Goal: Navigation & Orientation: Go to known website

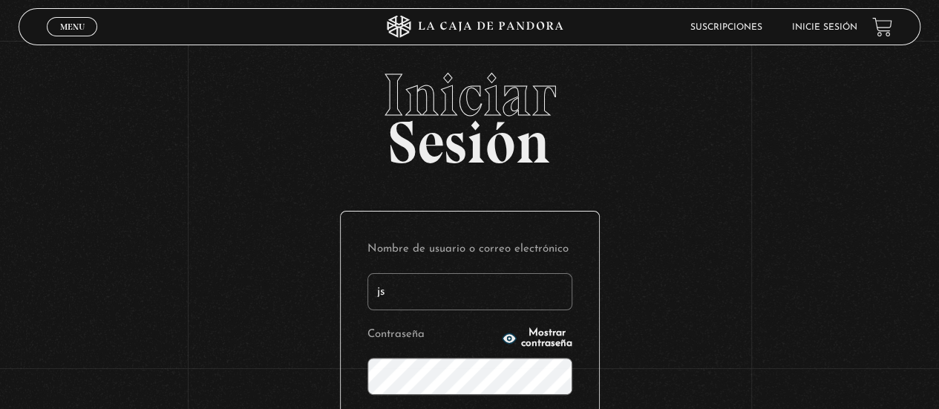
type input "j"
type input "yu"
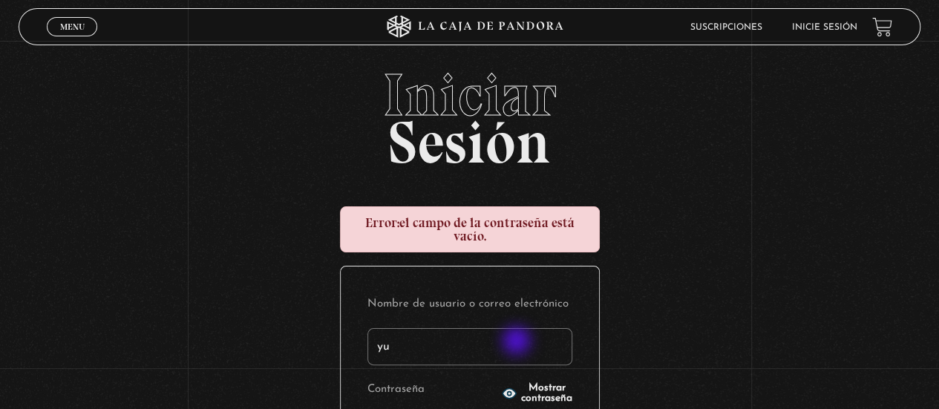
click at [518, 342] on input "yu" at bounding box center [469, 346] width 205 height 37
type input "[EMAIL_ADDRESS][DOMAIN_NAME]"
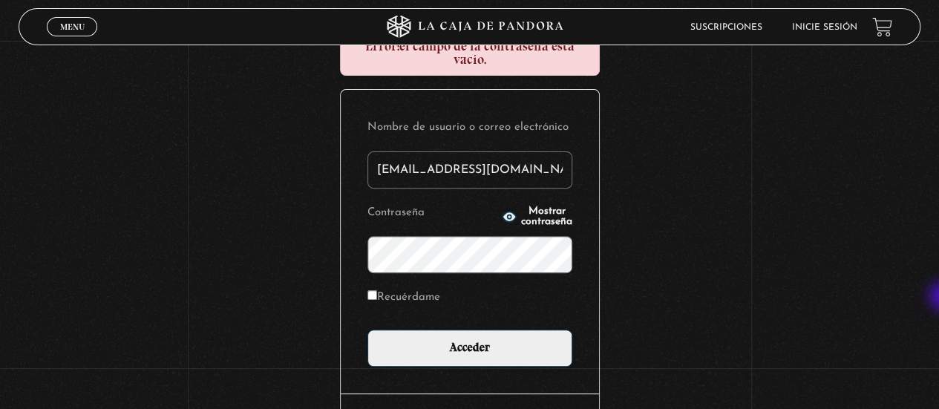
scroll to position [179, 0]
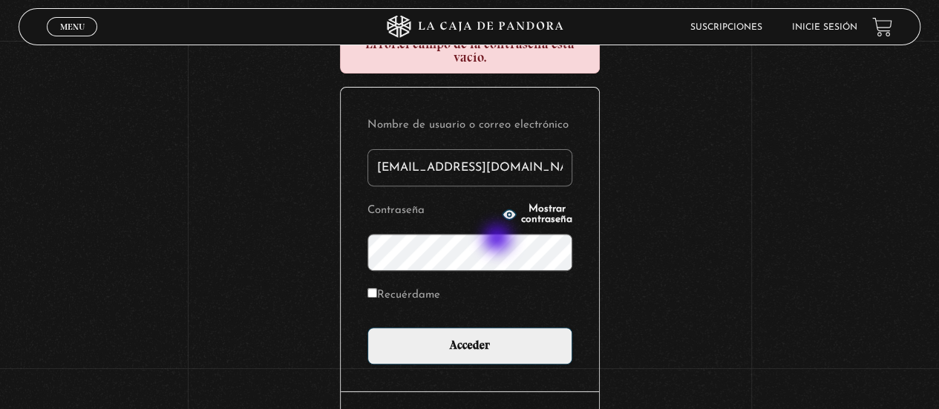
click at [367, 327] on input "Acceder" at bounding box center [469, 345] width 205 height 37
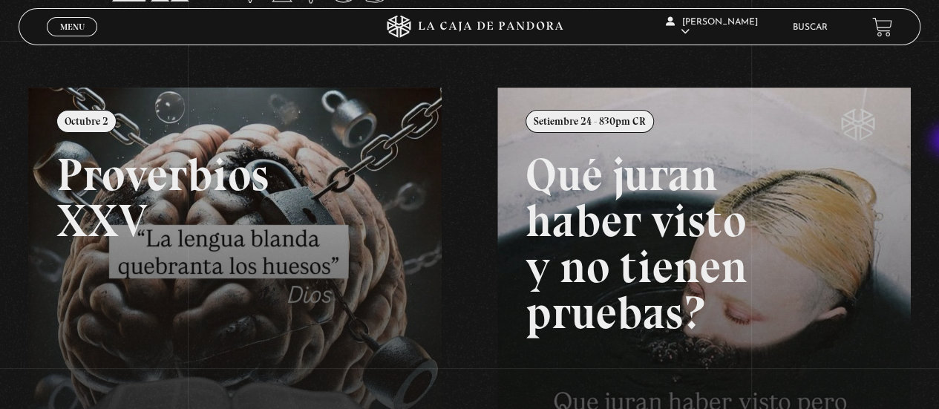
scroll to position [126, 0]
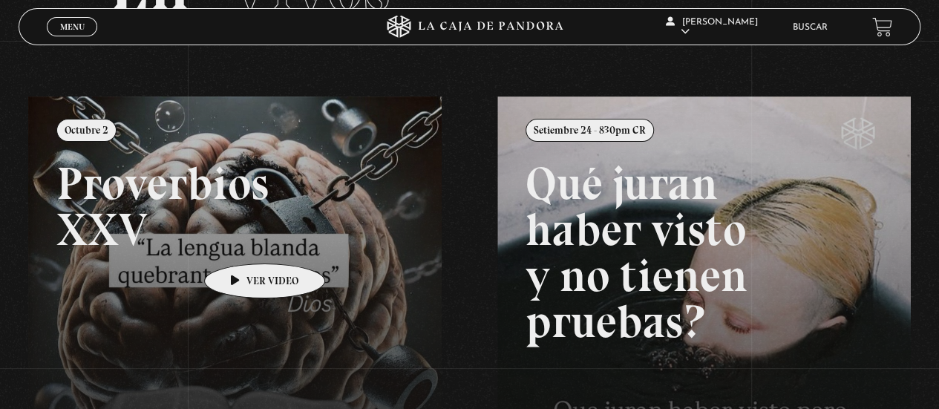
click at [240, 241] on link at bounding box center [497, 301] width 939 height 409
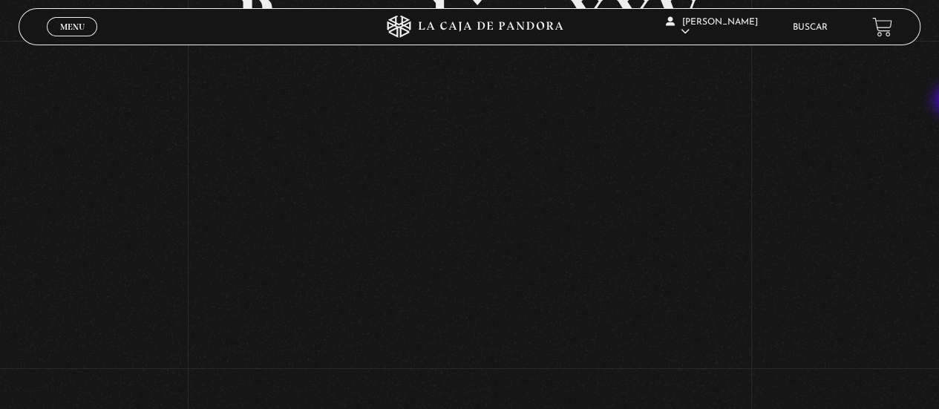
scroll to position [125, 0]
